Goal: Task Accomplishment & Management: Use online tool/utility

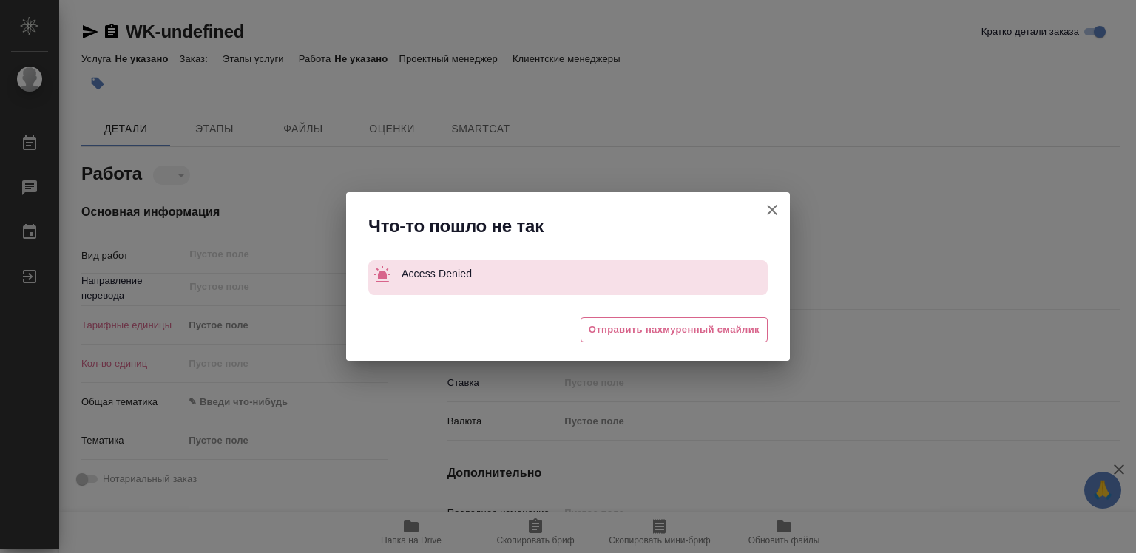
type textarea "x"
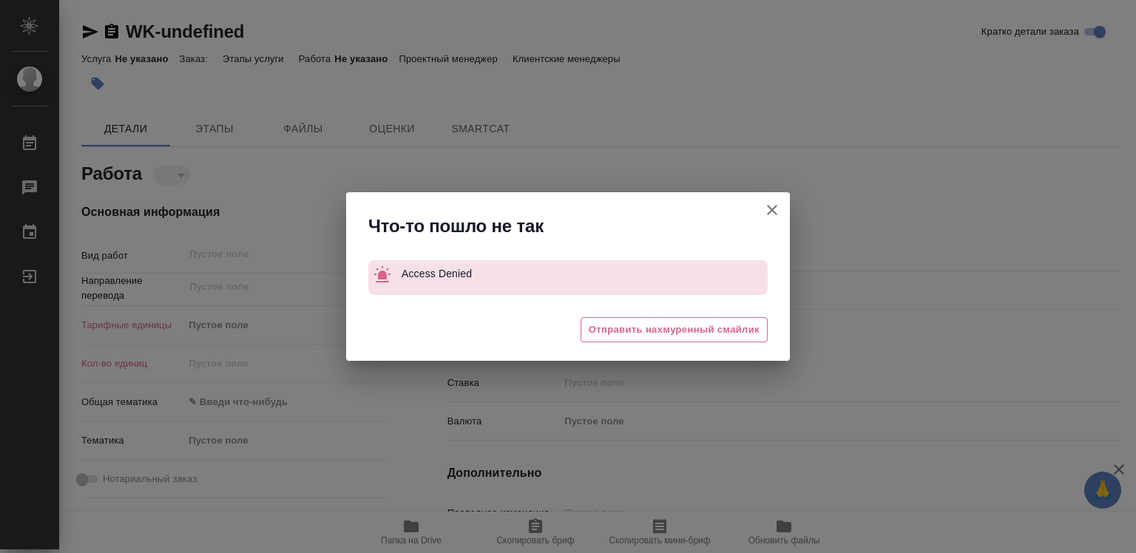
click at [772, 206] on icon "button" at bounding box center [772, 210] width 18 height 18
type textarea "x"
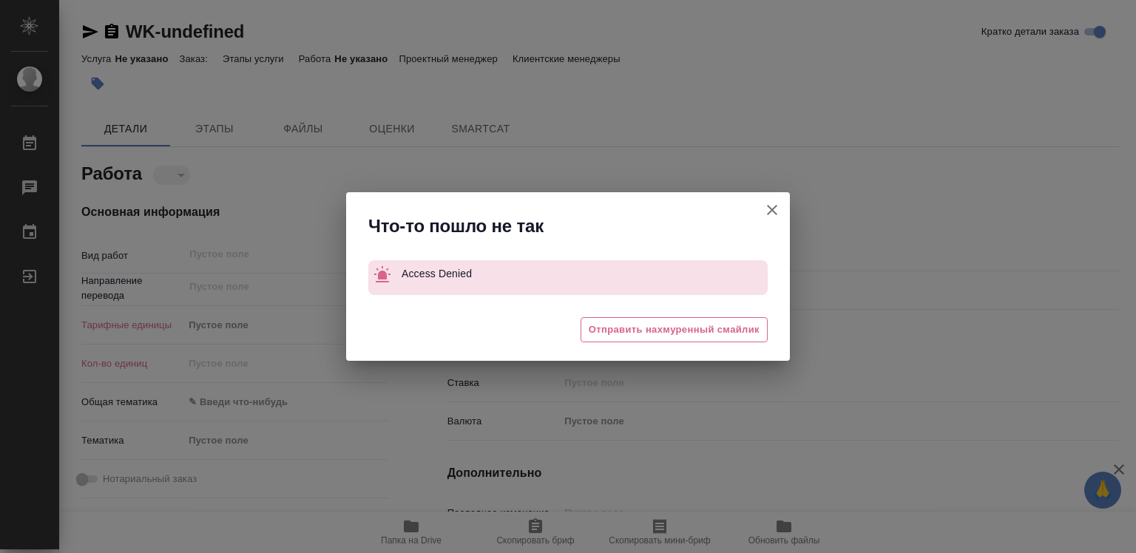
type textarea "x"
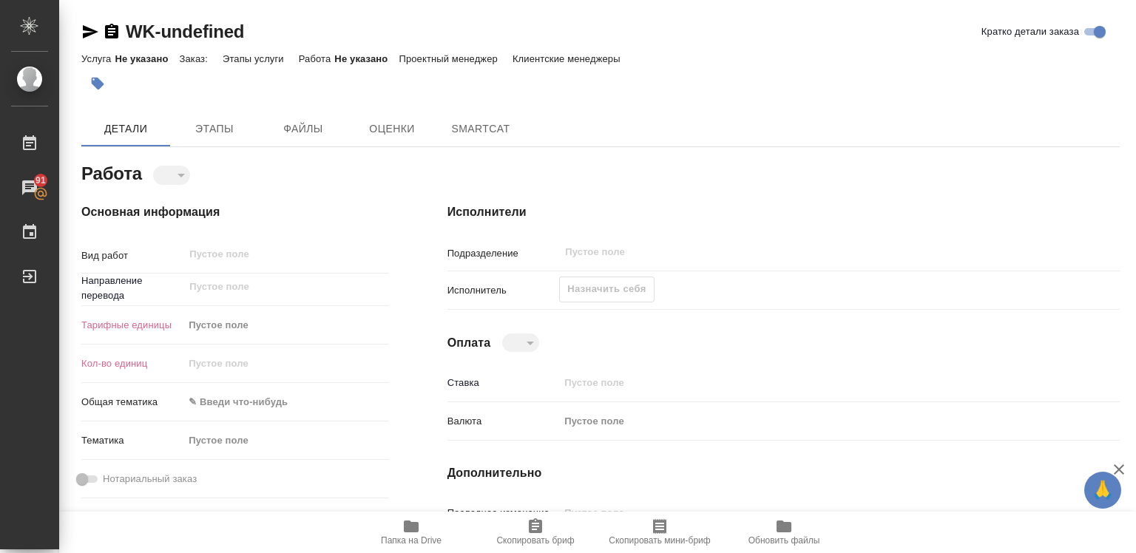
type textarea "x"
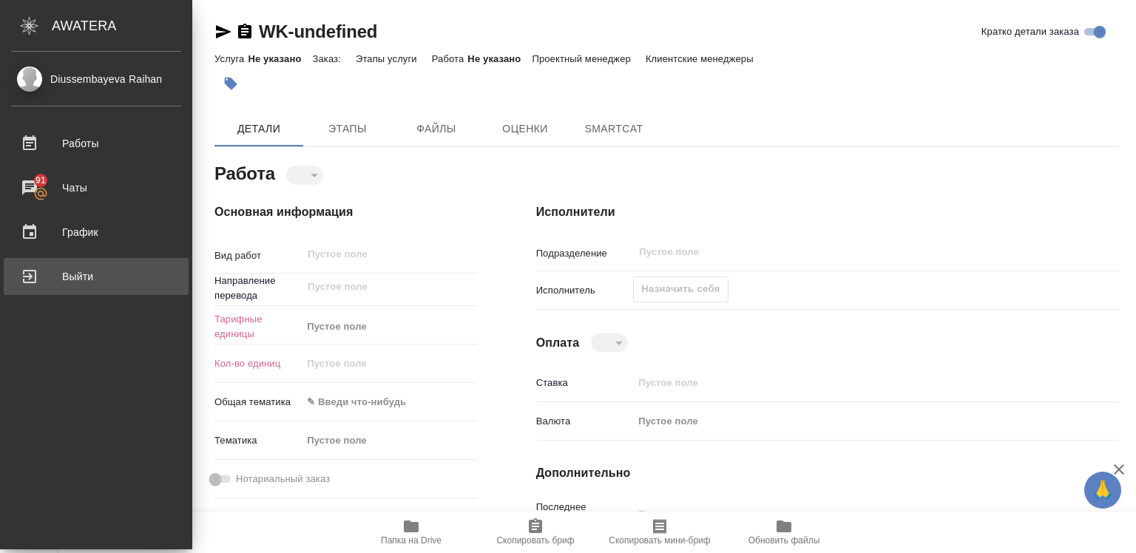
type textarea "x"
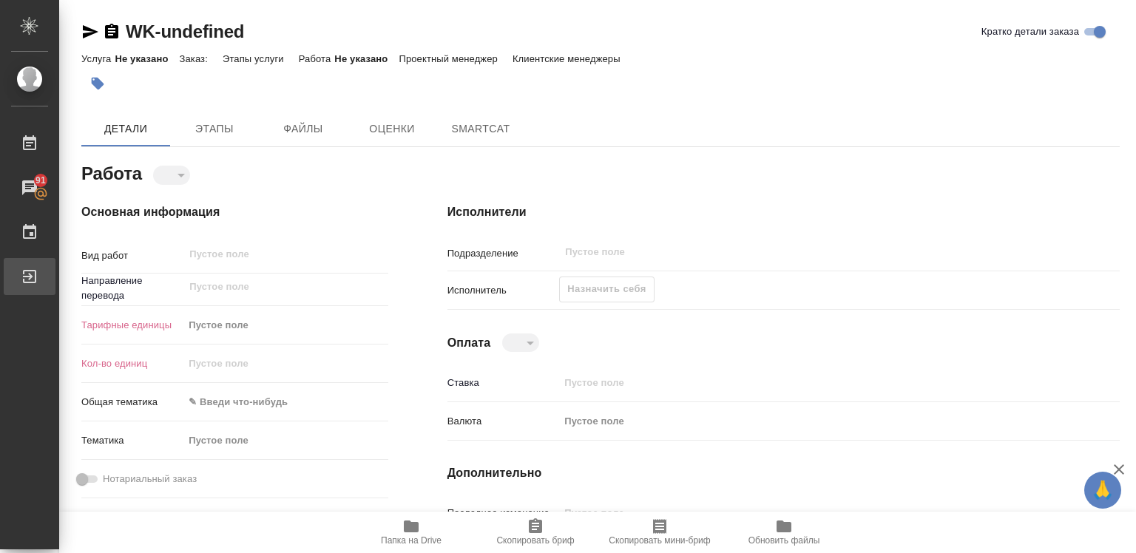
click at [30, 270] on div "Выйти" at bounding box center [11, 276] width 37 height 22
type textarea "x"
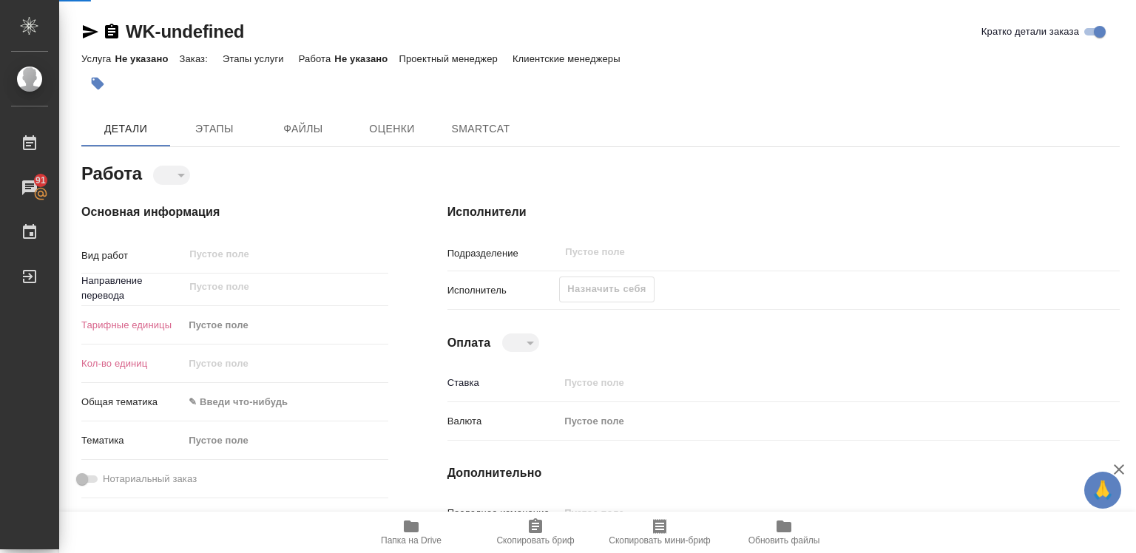
type textarea "x"
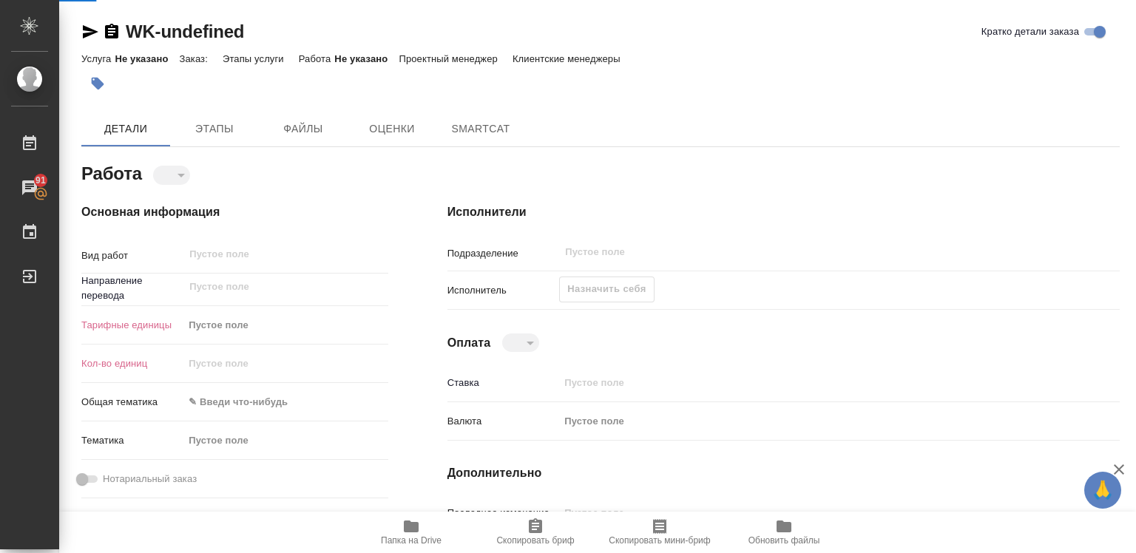
type textarea "x"
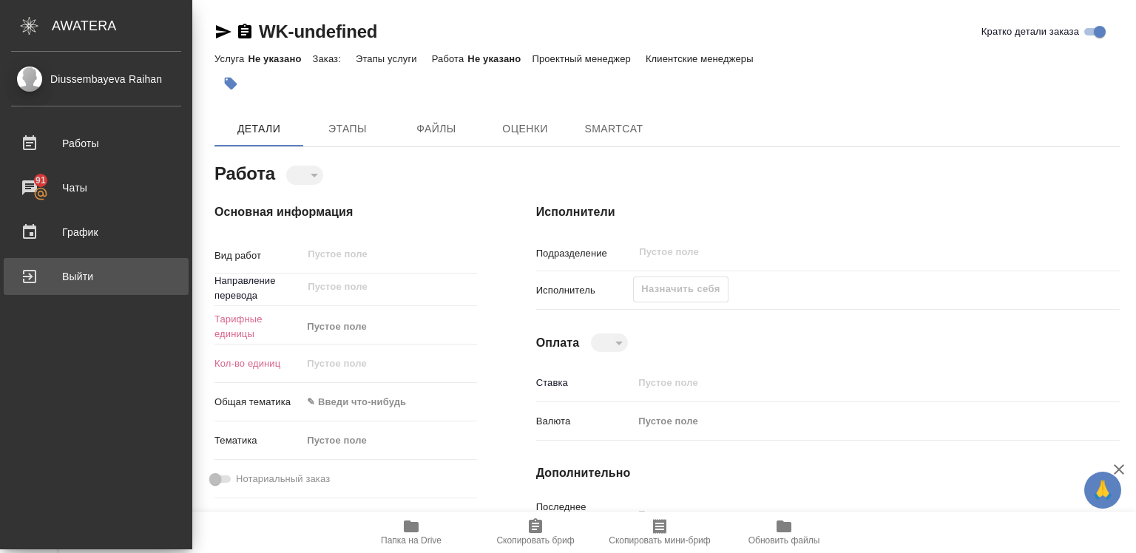
click at [67, 271] on div "Выйти" at bounding box center [96, 276] width 170 height 22
type textarea "x"
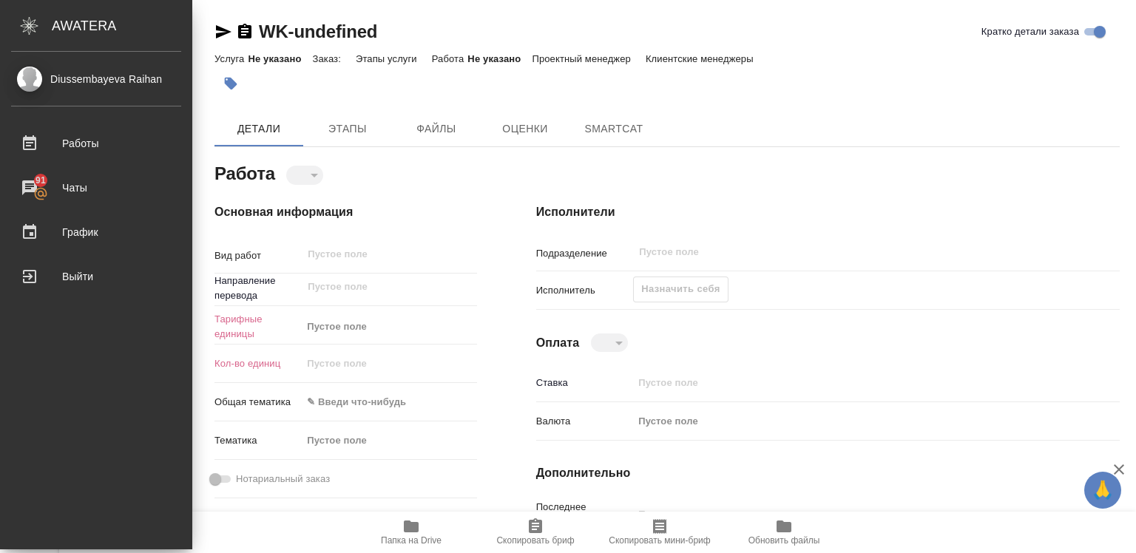
type textarea "x"
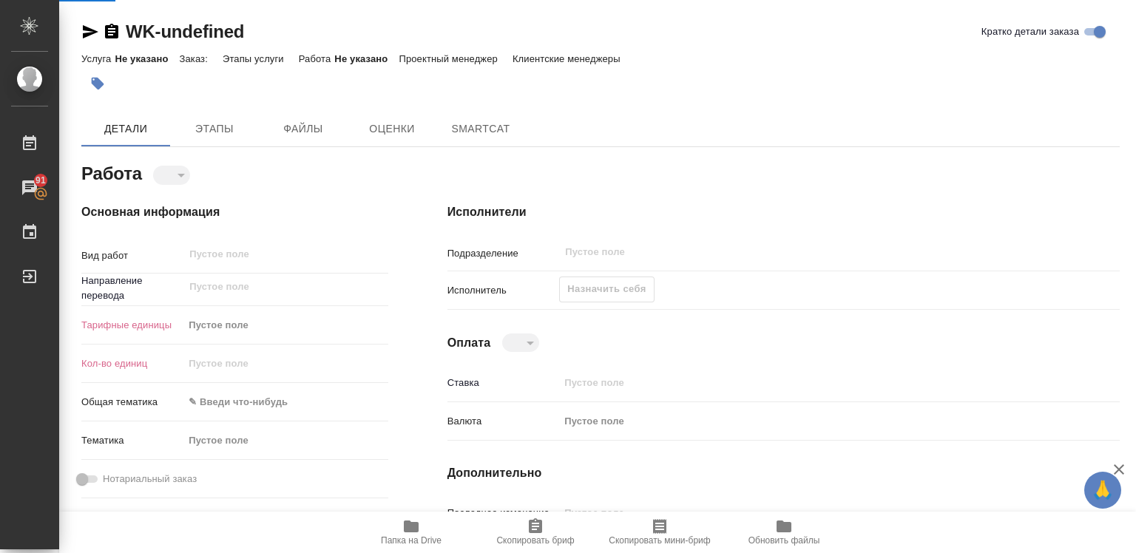
type textarea "x"
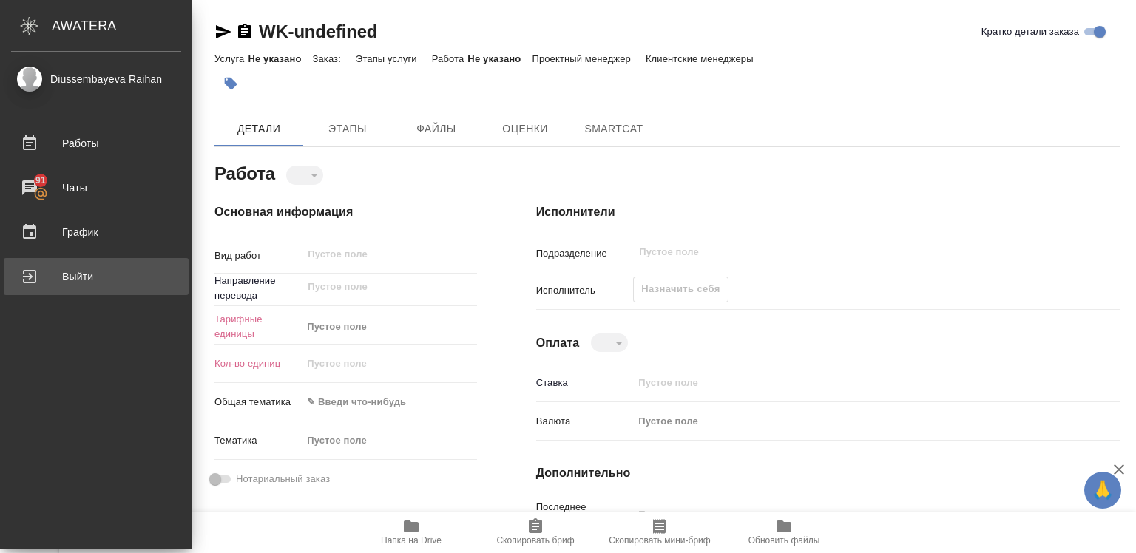
click at [96, 274] on div "Выйти" at bounding box center [96, 276] width 170 height 22
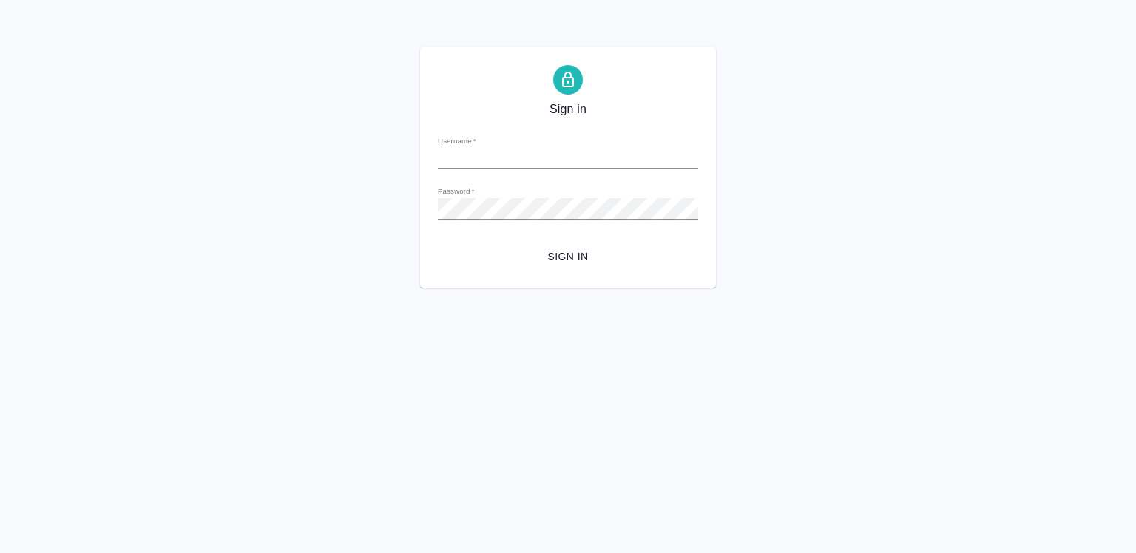
type input "[EMAIL_ADDRESS][DOMAIN_NAME]"
click at [562, 251] on span "Sign in" at bounding box center [568, 257] width 237 height 18
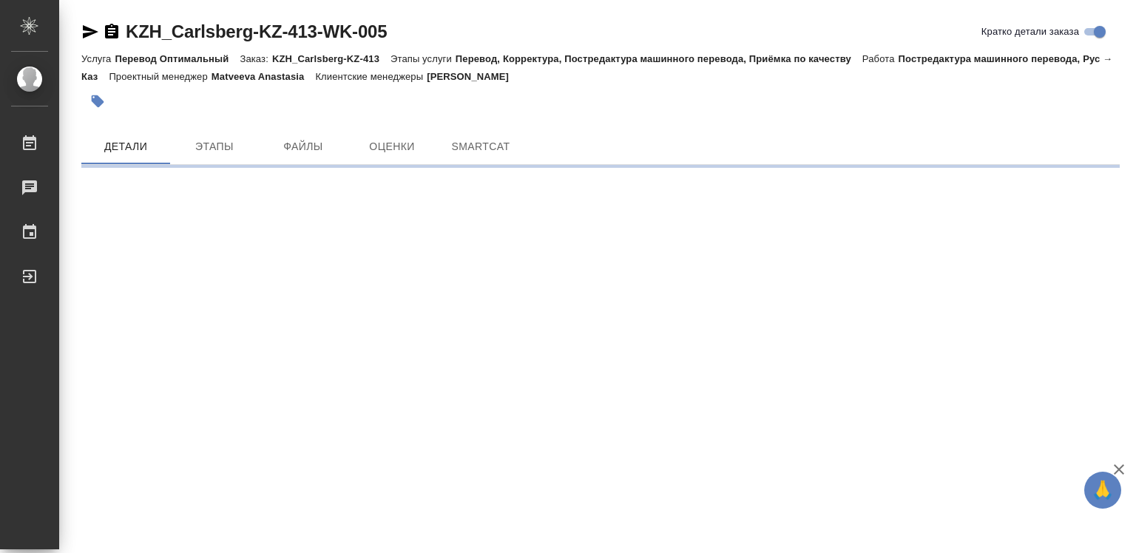
click at [1119, 465] on icon "button" at bounding box center [1119, 470] width 18 height 18
click at [1119, 465] on div ".cls-1 fill:#fff; AWATERA Diussembayeva Raihan Работы Чаты График Выйти KZH_Car…" at bounding box center [568, 276] width 1136 height 553
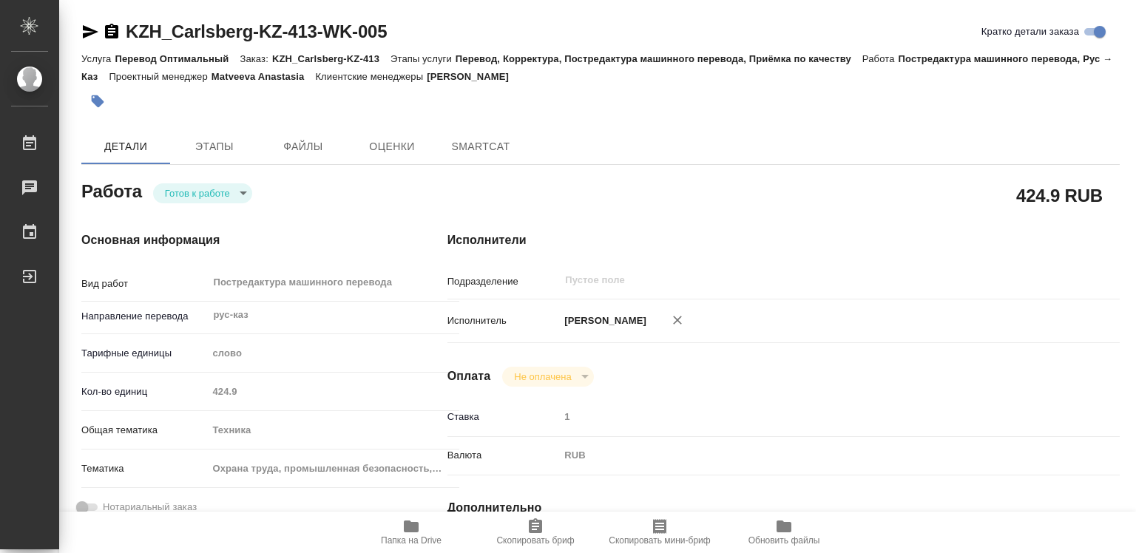
type textarea "x"
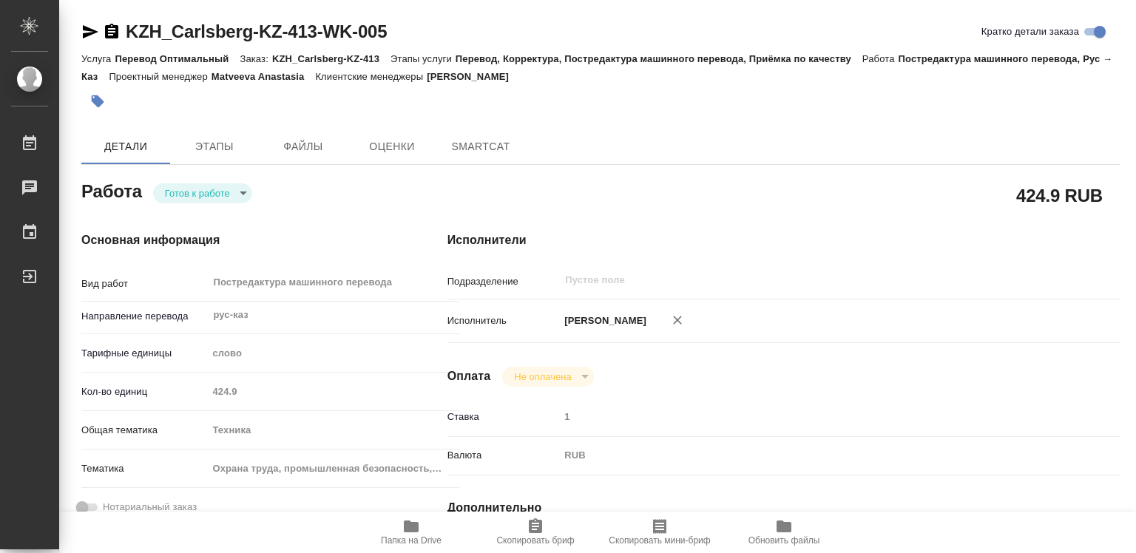
type textarea "x"
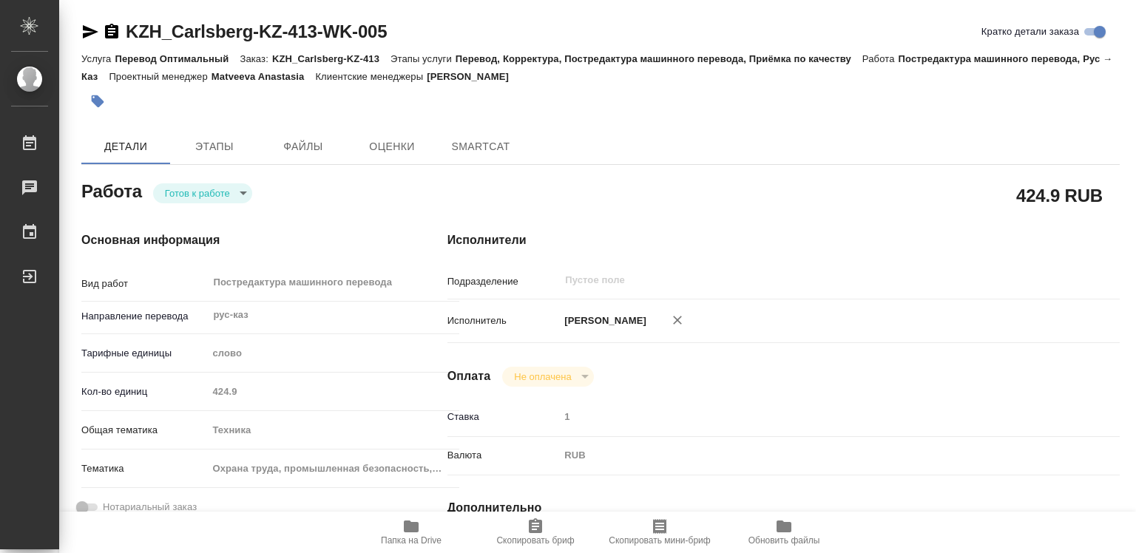
type textarea "x"
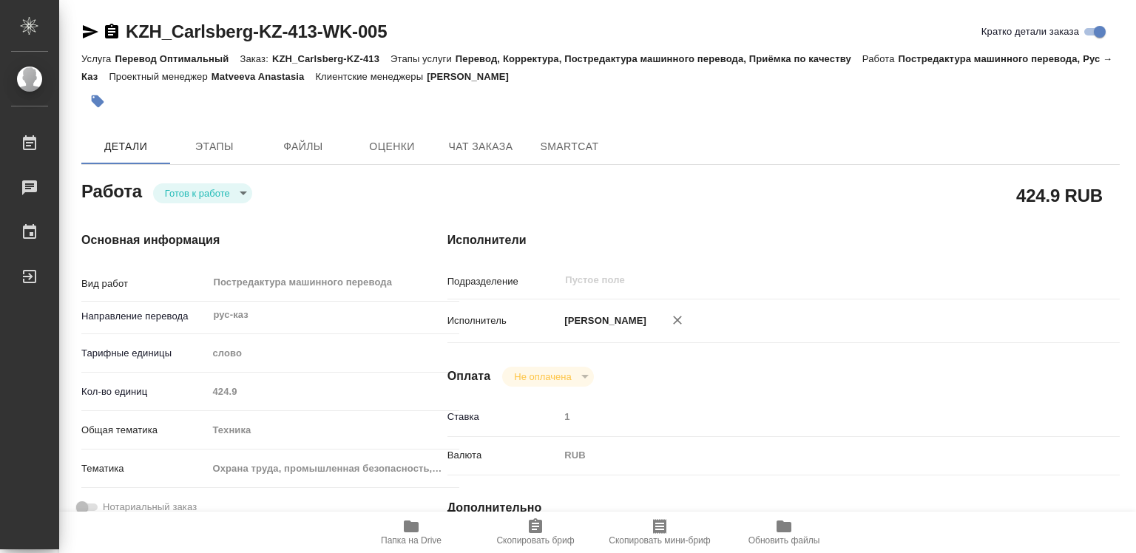
type textarea "x"
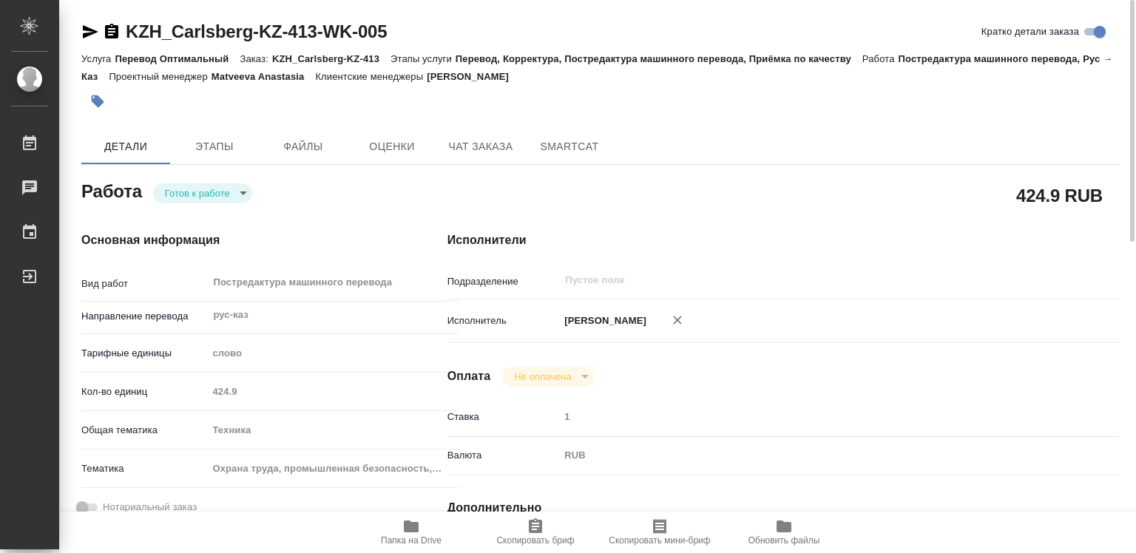
type textarea "x"
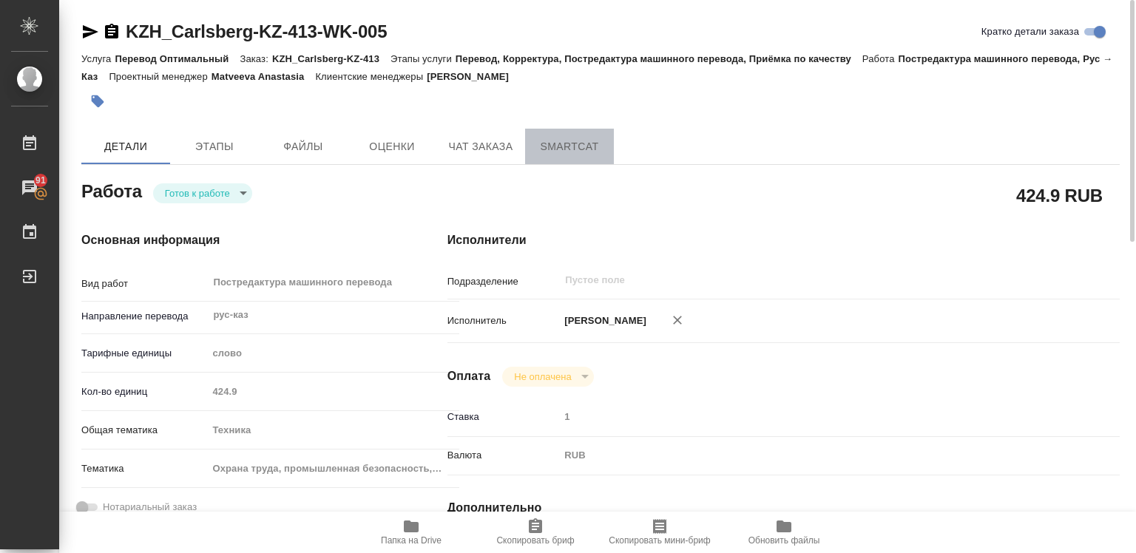
click at [579, 149] on span "SmartCat" at bounding box center [569, 147] width 71 height 18
type textarea "x"
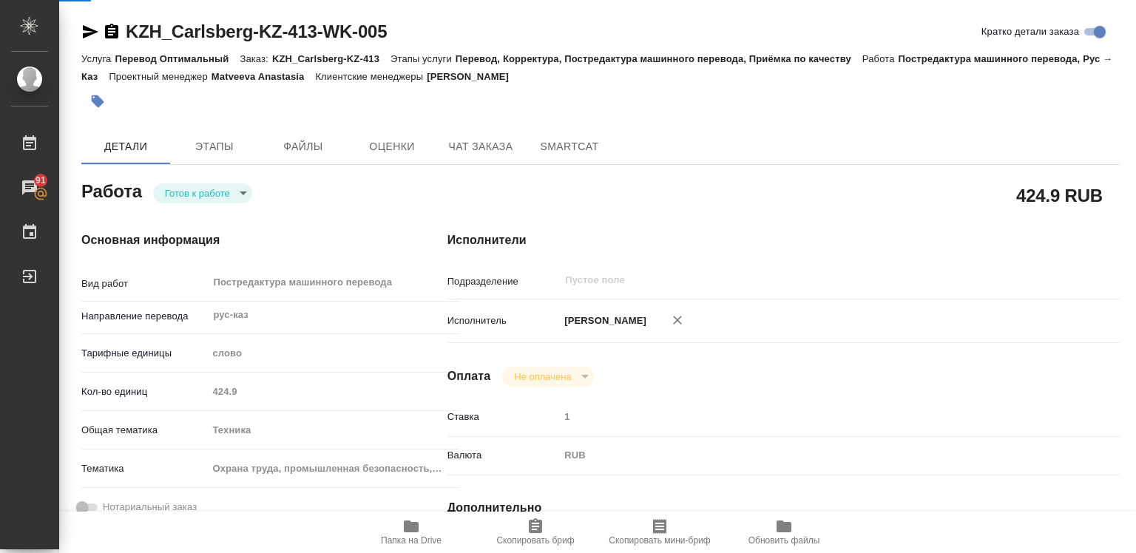
type textarea "x"
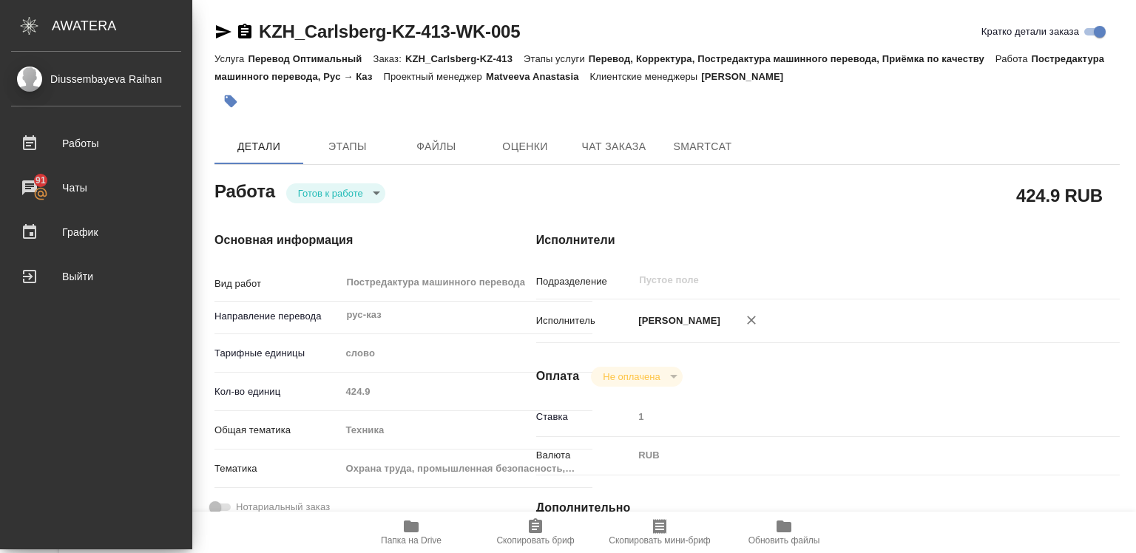
type textarea "x"
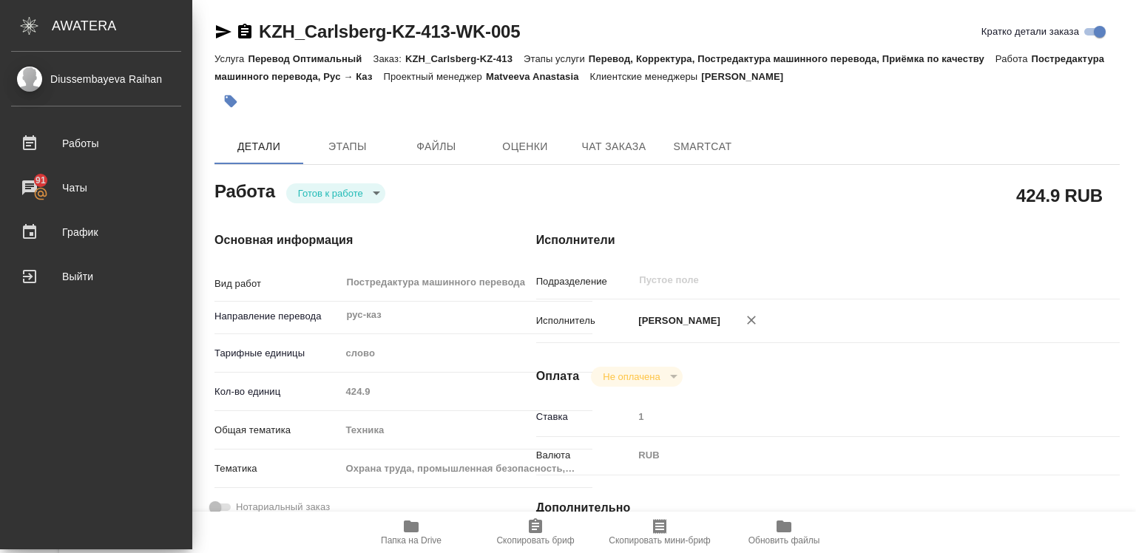
type textarea "x"
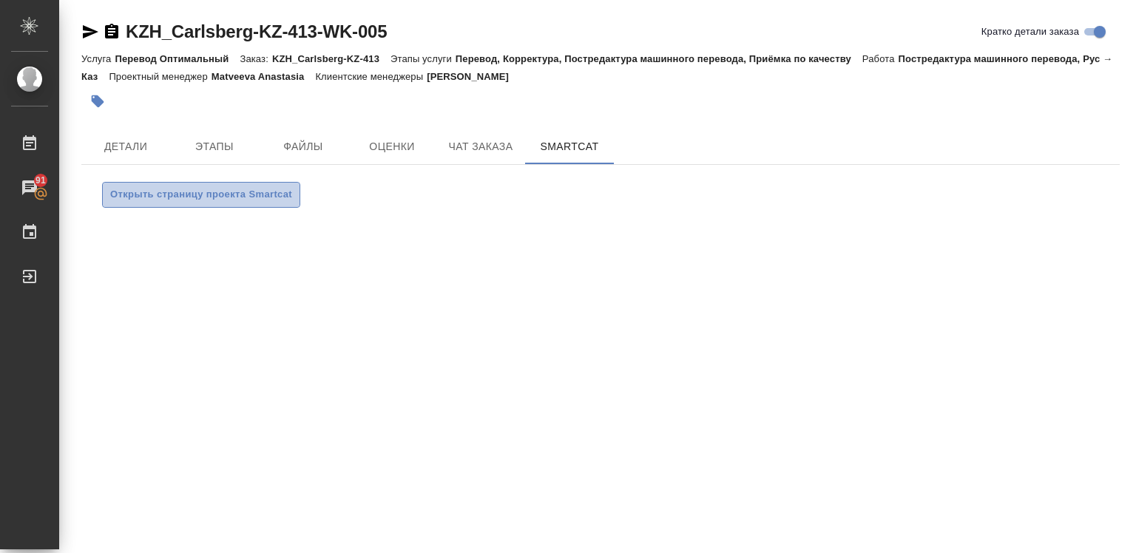
click at [197, 193] on span "Открыть страницу проекта Smartcat" at bounding box center [201, 194] width 182 height 17
